Goal: Task Accomplishment & Management: Use online tool/utility

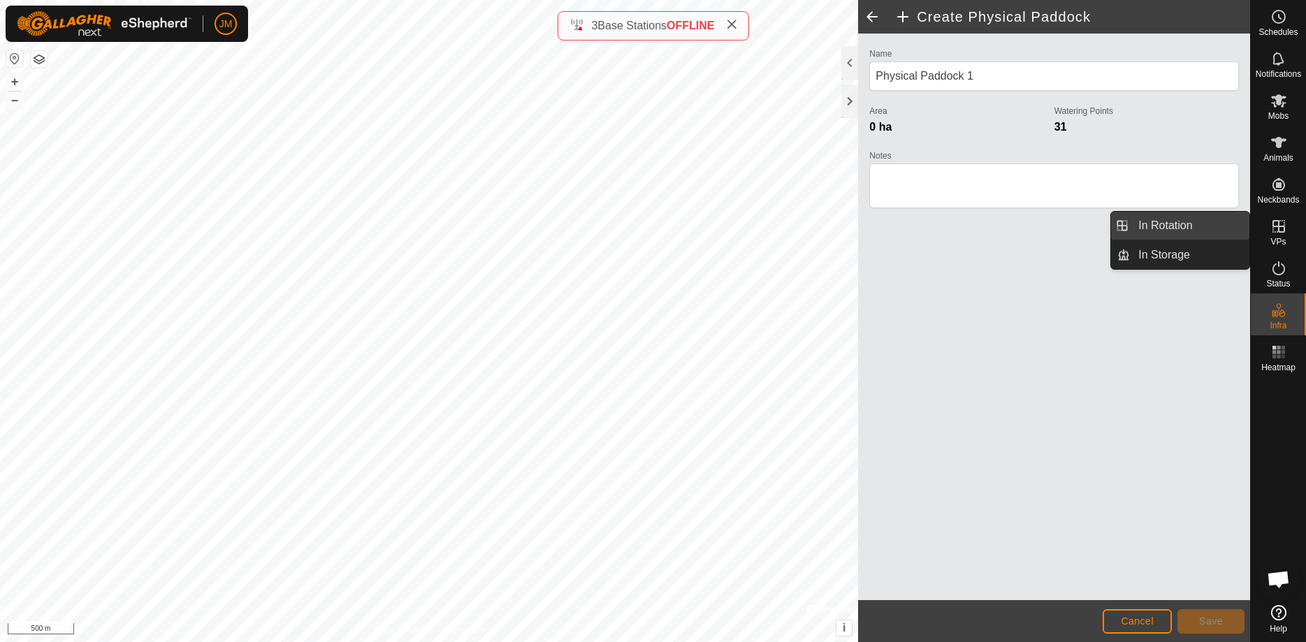
click at [1165, 224] on link "In Rotation" at bounding box center [1189, 226] width 119 height 28
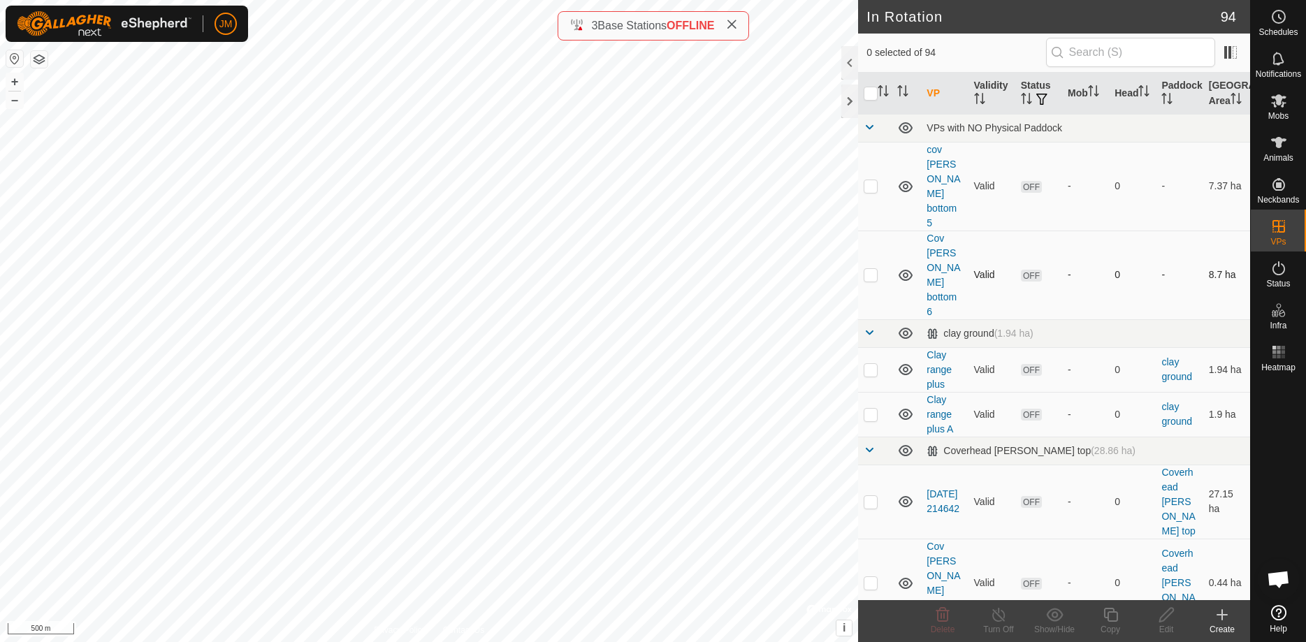
checkbox input "true"
checkbox input "false"
checkbox input "true"
checkbox input "false"
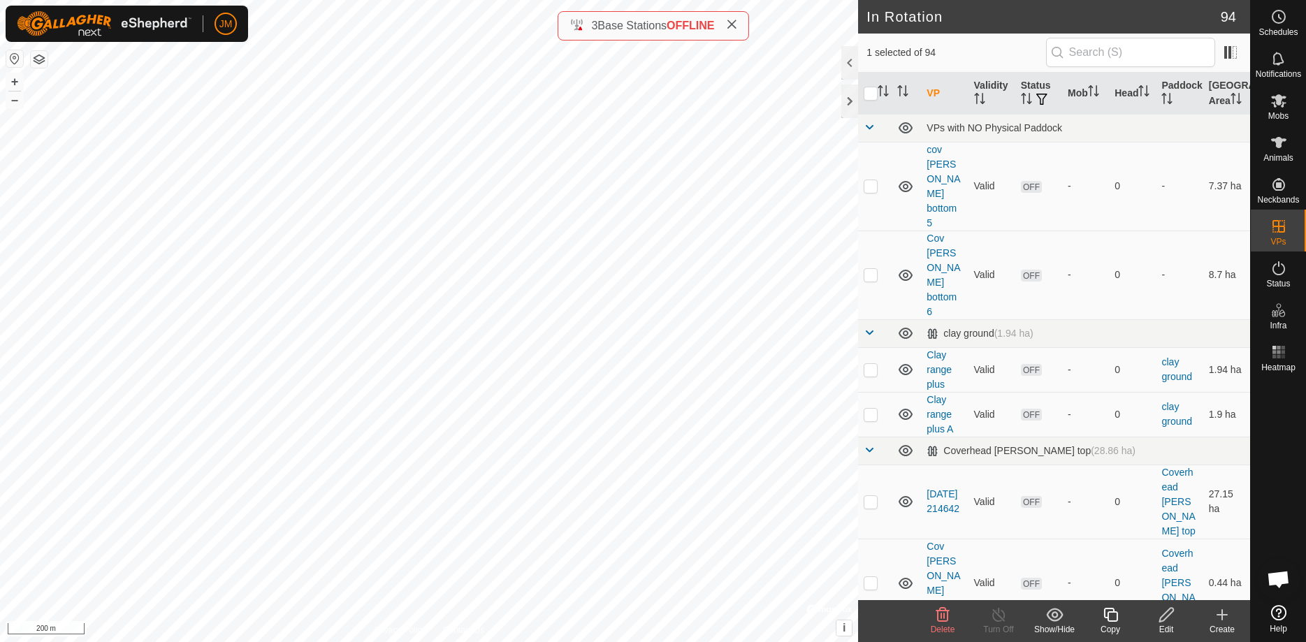
click at [1165, 617] on icon at bounding box center [1166, 615] width 14 height 14
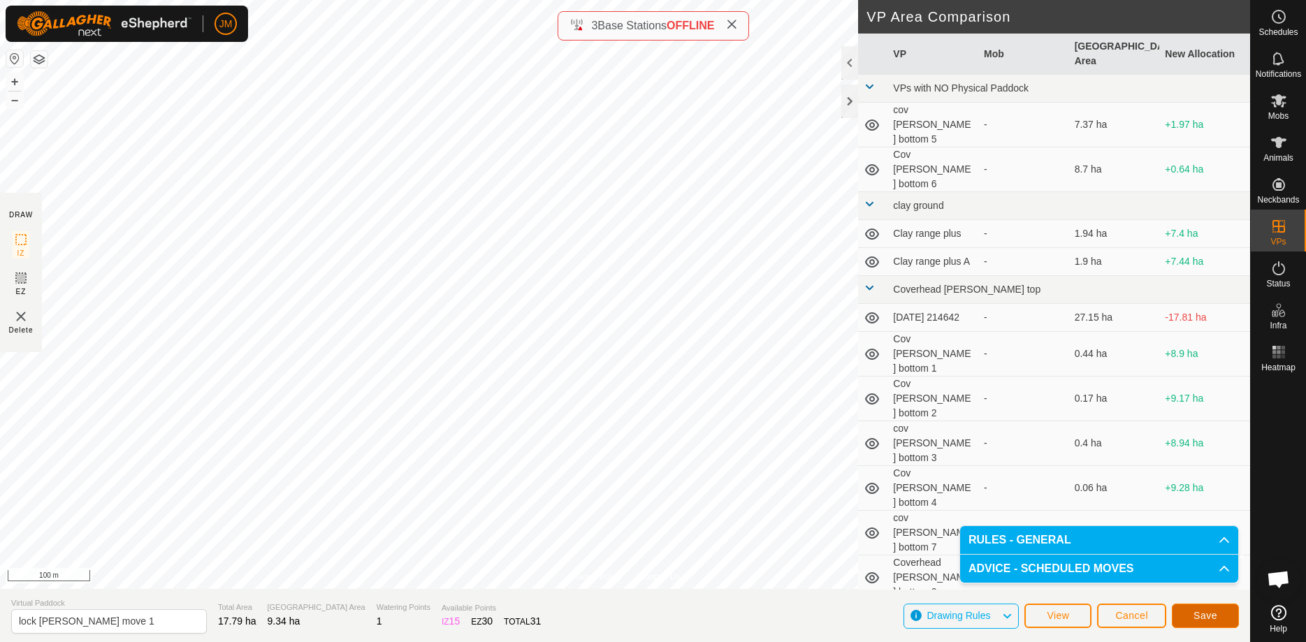
click at [1165, 618] on span "Save" at bounding box center [1205, 615] width 24 height 11
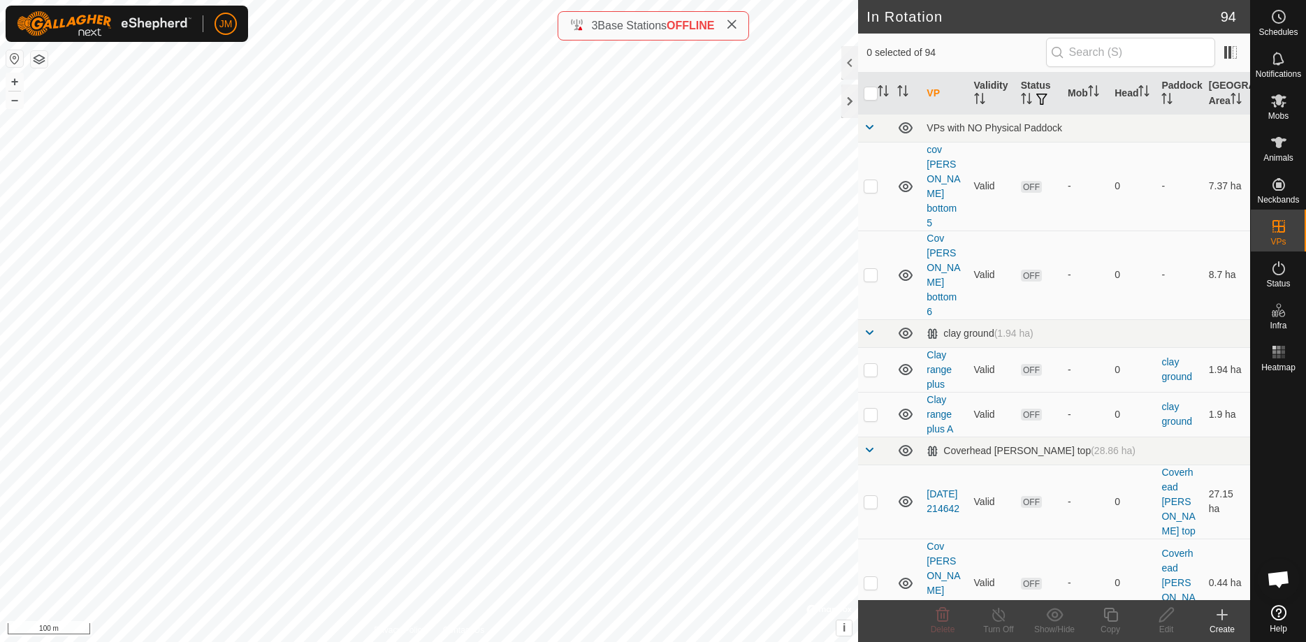
checkbox input "true"
click at [1165, 614] on icon at bounding box center [1166, 614] width 17 height 17
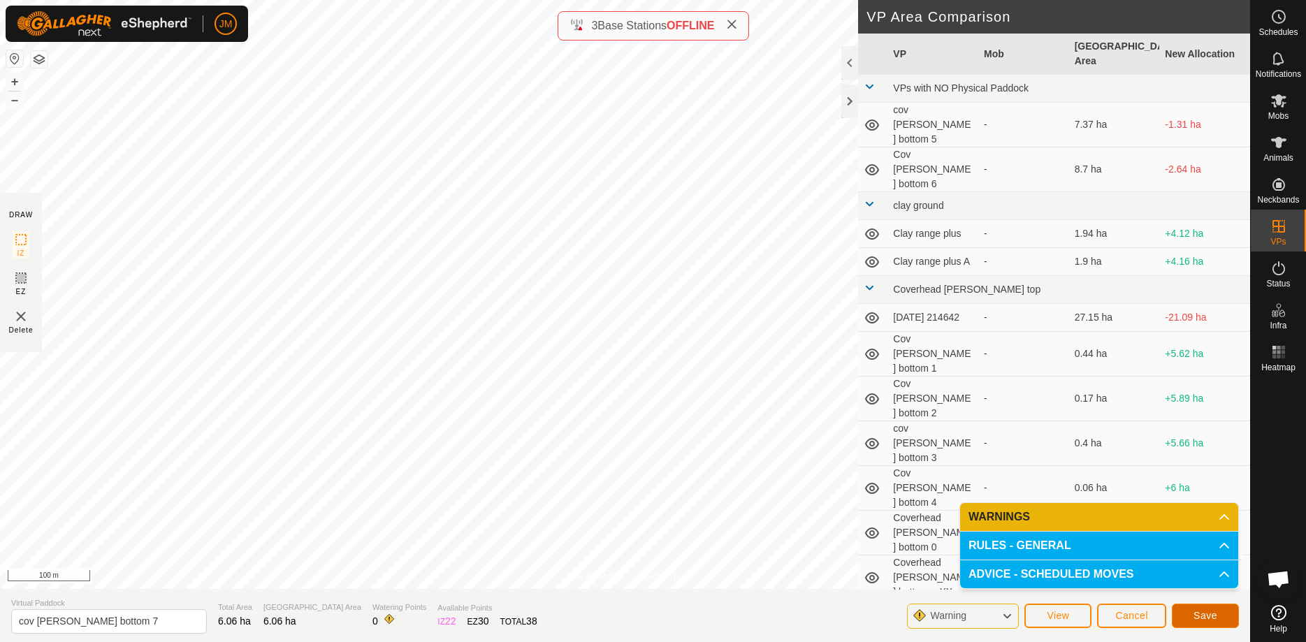
click at [1165, 614] on span "Save" at bounding box center [1205, 615] width 24 height 11
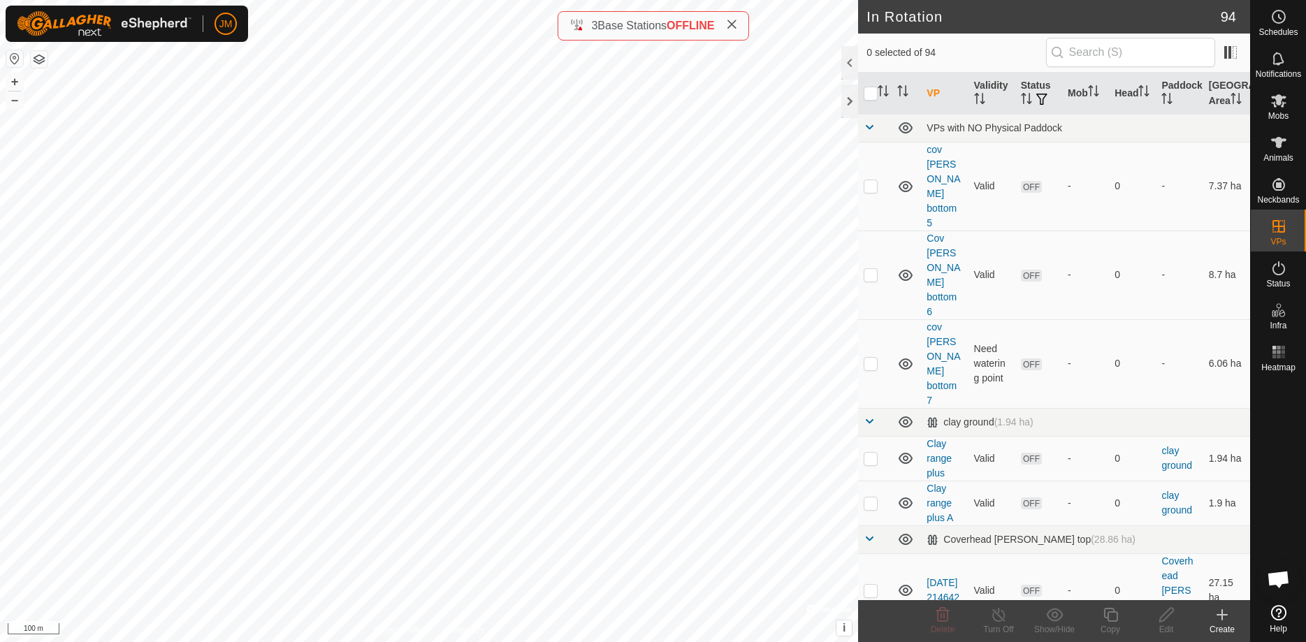
checkbox input "true"
checkbox input "false"
checkbox input "true"
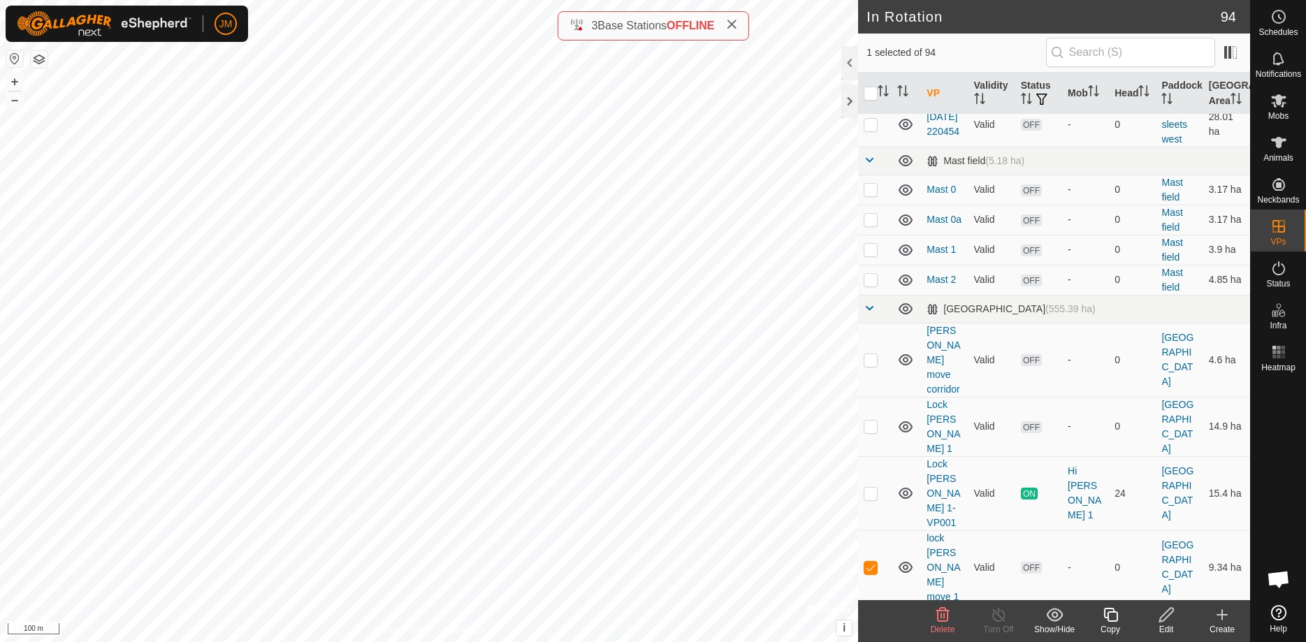
scroll to position [2566, 0]
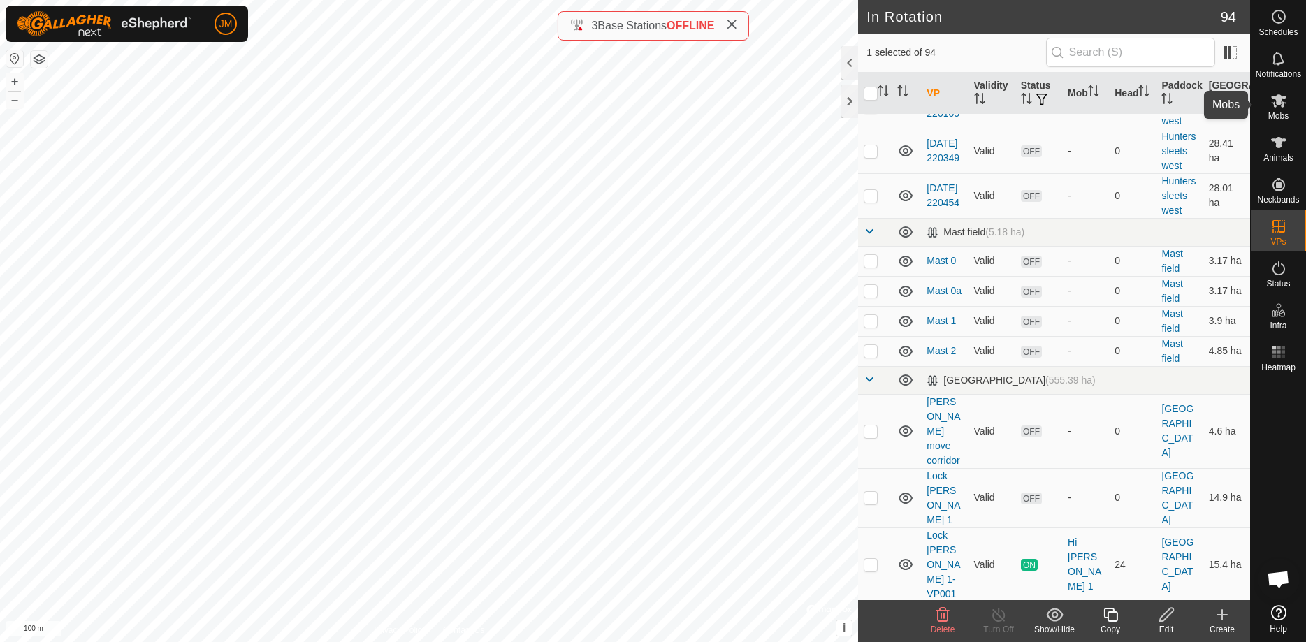
click at [1165, 106] on icon at bounding box center [1278, 100] width 15 height 13
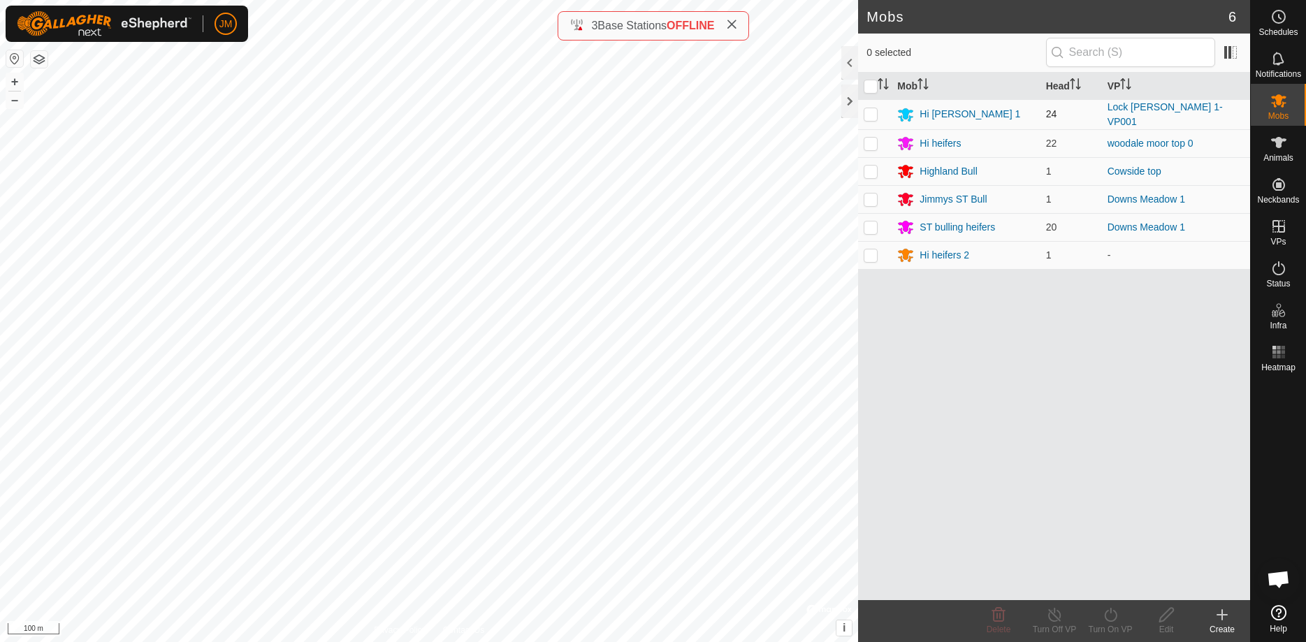
click at [873, 112] on p-checkbox at bounding box center [871, 113] width 14 height 11
checkbox input "true"
click at [1112, 620] on icon at bounding box center [1110, 614] width 17 height 17
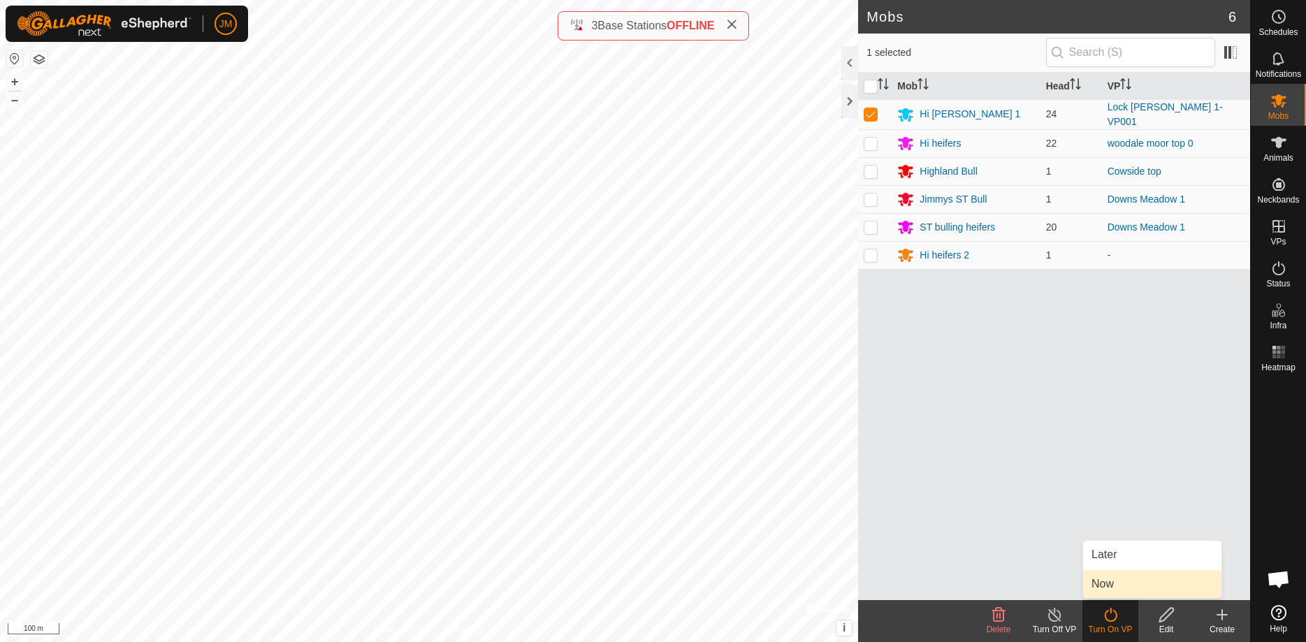
click at [1120, 586] on link "Now" at bounding box center [1152, 584] width 138 height 28
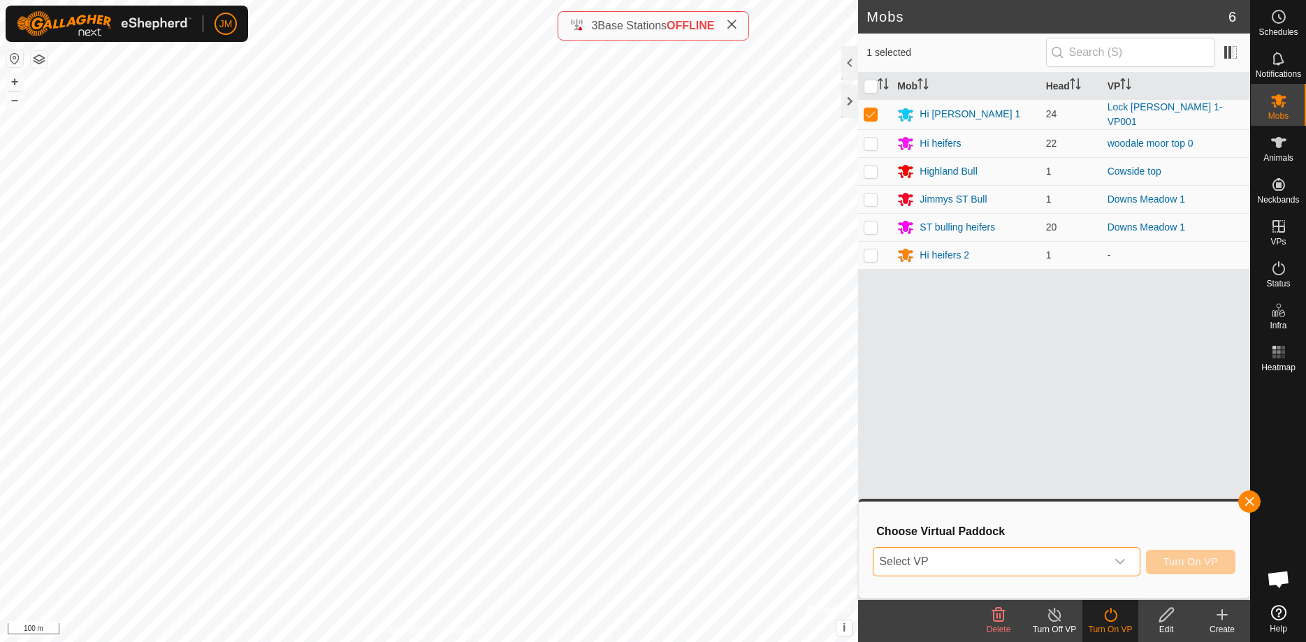
click at [982, 566] on span "Select VP" at bounding box center [989, 562] width 232 height 28
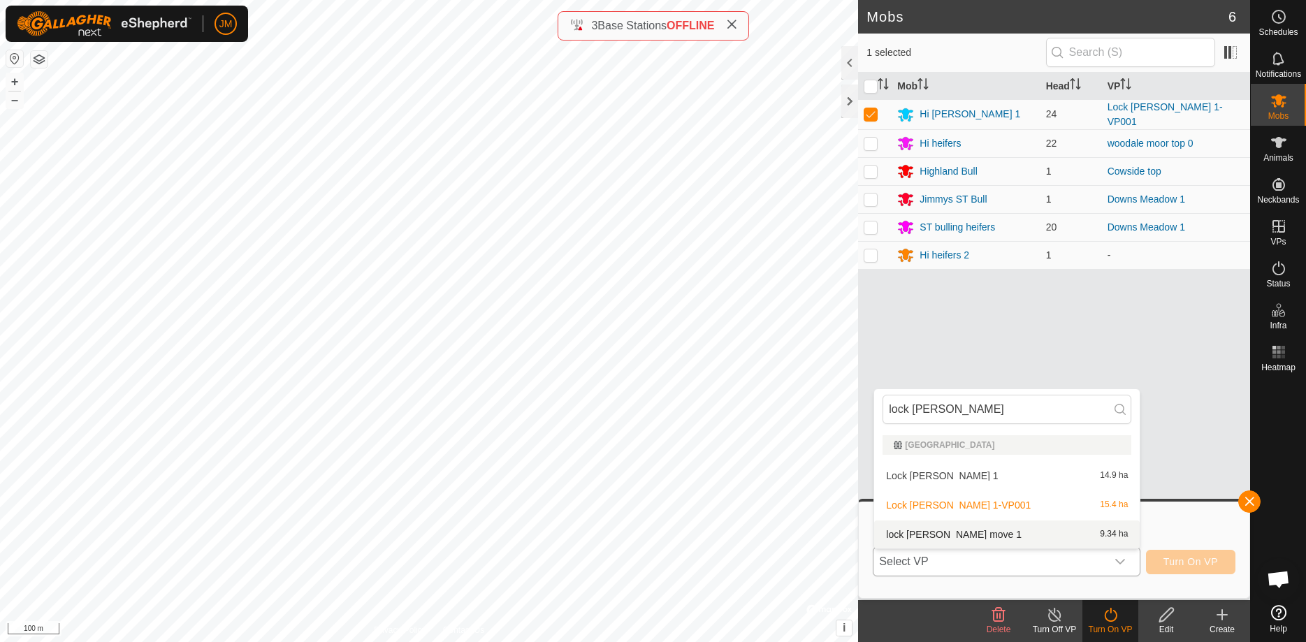
type input "lock [PERSON_NAME]"
click at [958, 534] on li "lock [PERSON_NAME] move 1 9.34 ha" at bounding box center [1007, 535] width 266 height 28
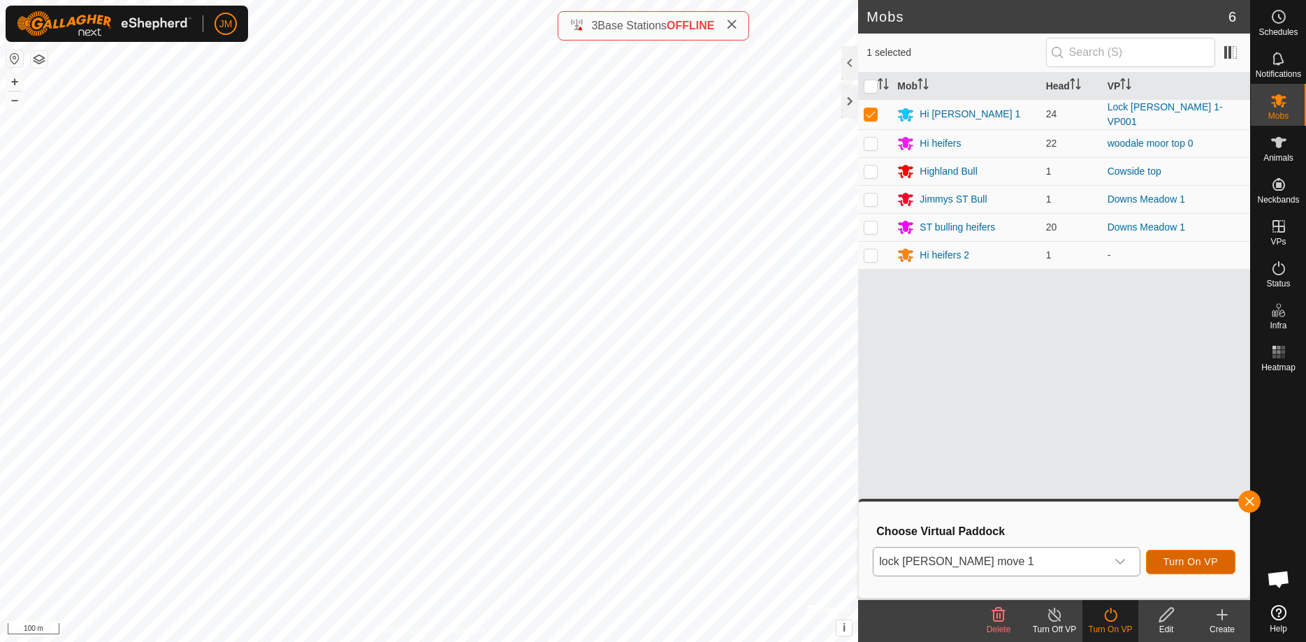
click at [1165, 559] on span "Turn On VP" at bounding box center [1190, 561] width 54 height 11
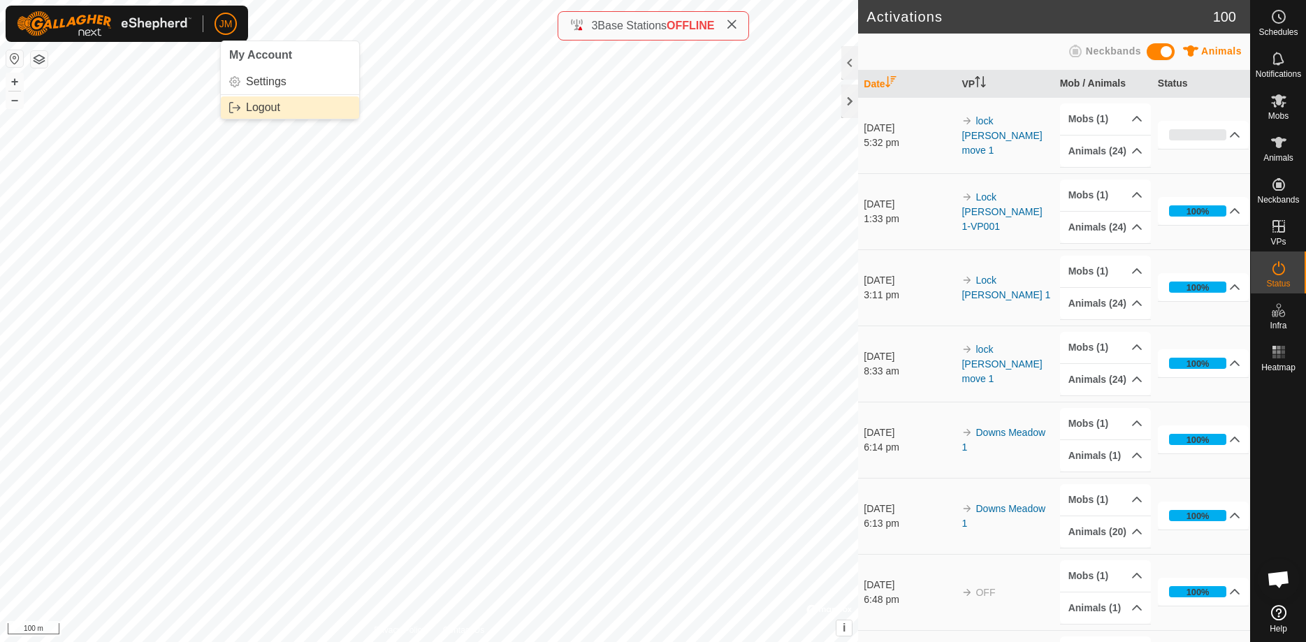
click at [260, 110] on link "Logout" at bounding box center [290, 107] width 138 height 22
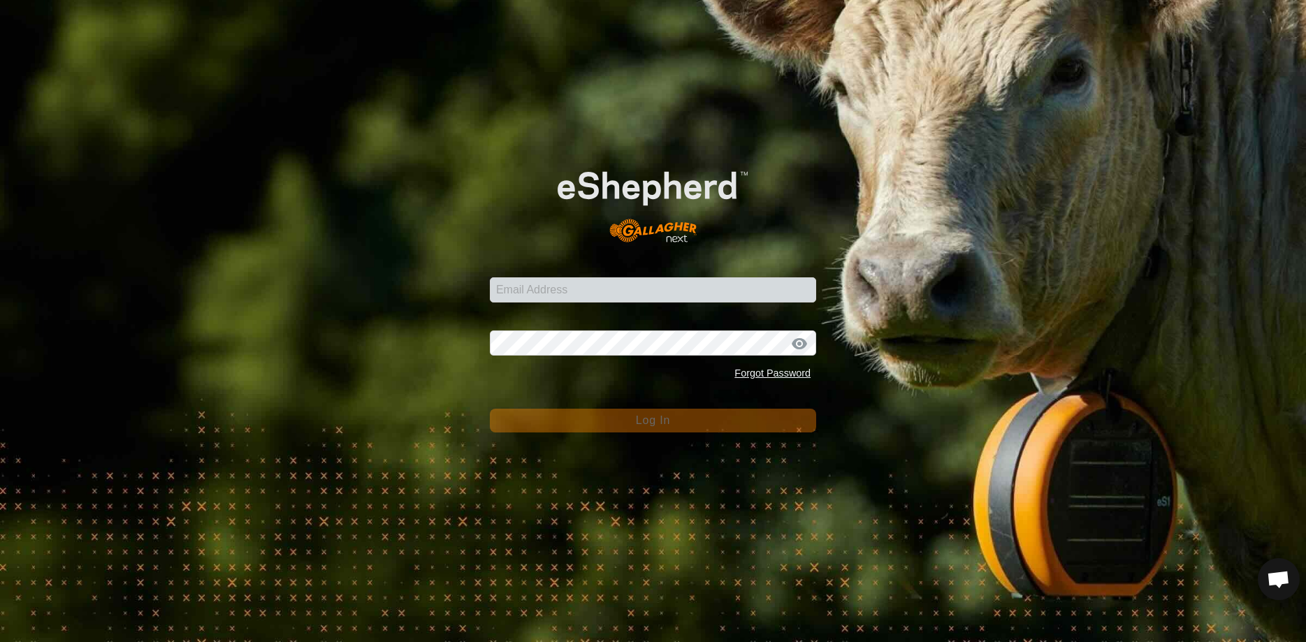
type input "[PERSON_NAME][EMAIL_ADDRESS][DOMAIN_NAME]"
